Goal: Task Accomplishment & Management: Use online tool/utility

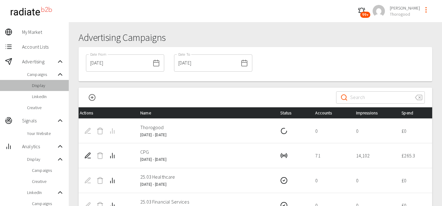
click at [37, 90] on div "Display" at bounding box center [34, 85] width 69 height 11
click at [39, 98] on span "LinkedIn" at bounding box center [48, 96] width 32 height 6
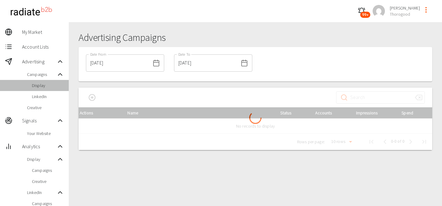
click at [42, 88] on div "Display" at bounding box center [34, 85] width 69 height 11
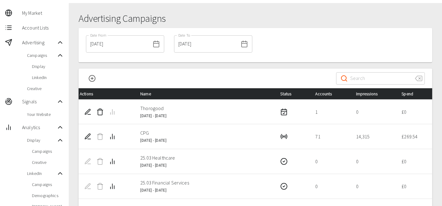
scroll to position [20, 0]
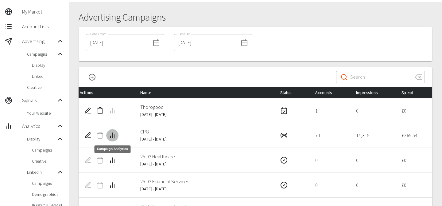
click at [112, 135] on line "Campaign Analytics" at bounding box center [112, 135] width 0 height 5
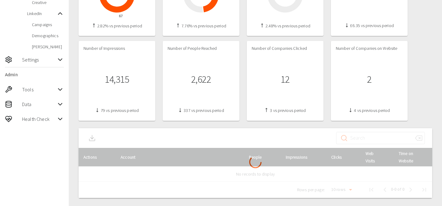
scroll to position [180, 0]
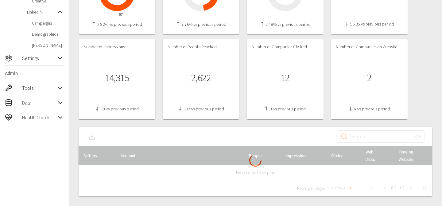
click at [209, 98] on div "2,622" at bounding box center [200, 77] width 67 height 47
click at [248, 102] on div "Number of Companies Clicked 12 3 vs previous period" at bounding box center [285, 79] width 77 height 80
